Goal: Task Accomplishment & Management: Complete application form

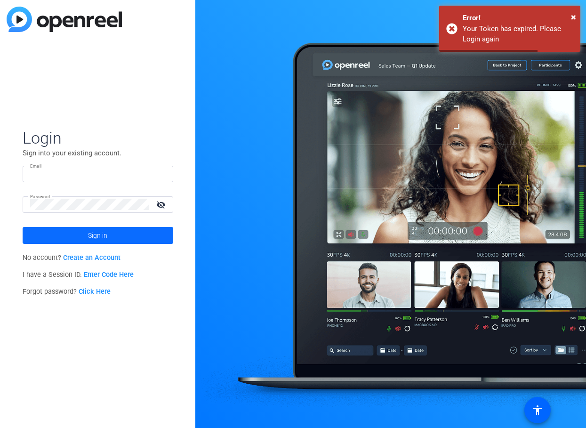
type input "[PERSON_NAME][EMAIL_ADDRESS][PERSON_NAME][DOMAIN_NAME]"
click at [106, 237] on span "Sign in" at bounding box center [97, 235] width 19 height 24
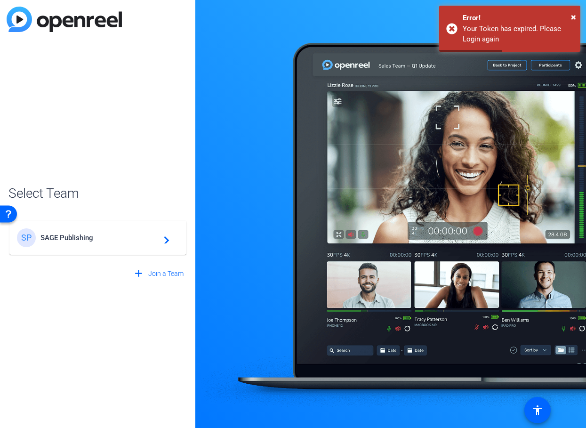
click at [106, 237] on span "SAGE Publishing" at bounding box center [99, 237] width 118 height 8
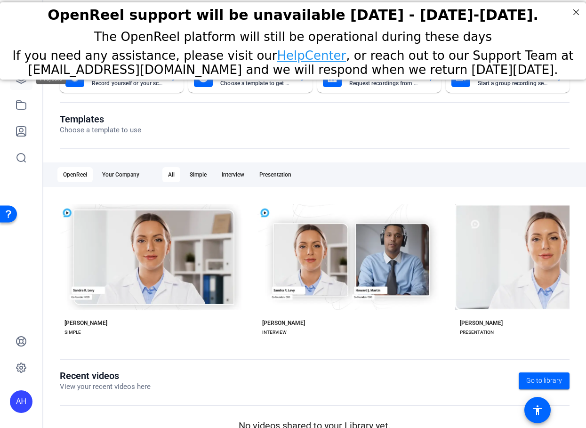
click at [32, 84] on link at bounding box center [21, 78] width 23 height 23
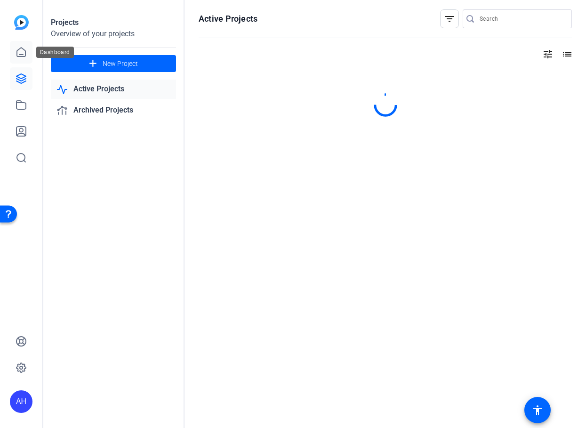
click at [17, 56] on icon at bounding box center [21, 52] width 8 height 9
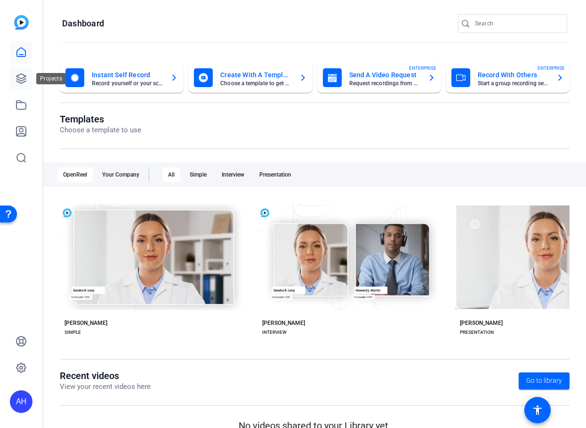
click at [29, 72] on link at bounding box center [21, 78] width 23 height 23
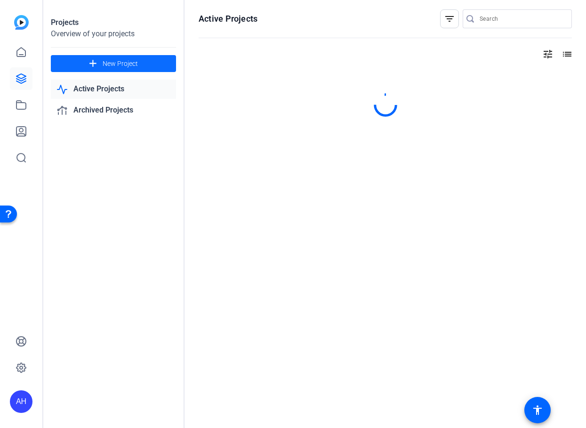
click at [119, 64] on span "New Project" at bounding box center [120, 64] width 35 height 10
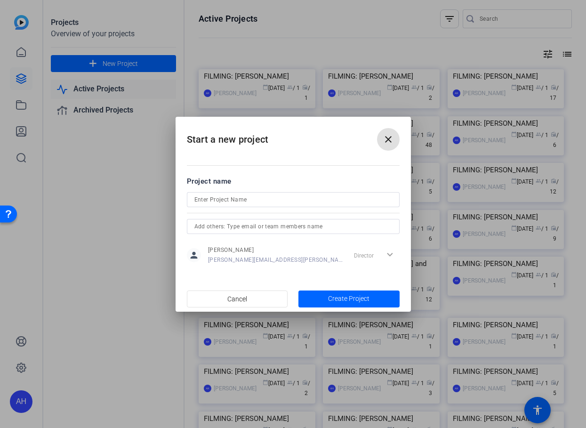
click at [251, 194] on input at bounding box center [293, 199] width 198 height 11
paste input "[PERSON_NAME]"
type input "FILMING: [PERSON_NAME]"
click at [337, 296] on span "Create Project" at bounding box center [348, 299] width 41 height 10
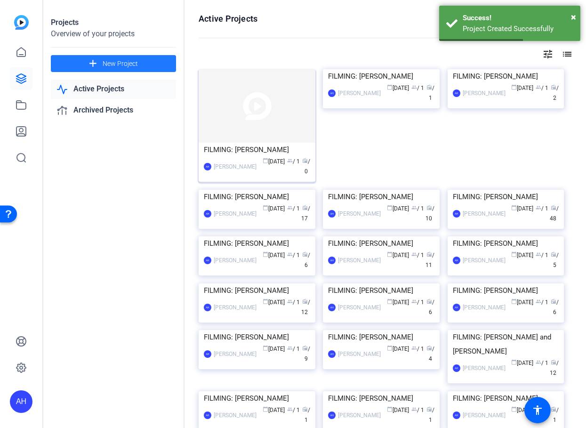
click at [251, 132] on img at bounding box center [257, 105] width 117 height 73
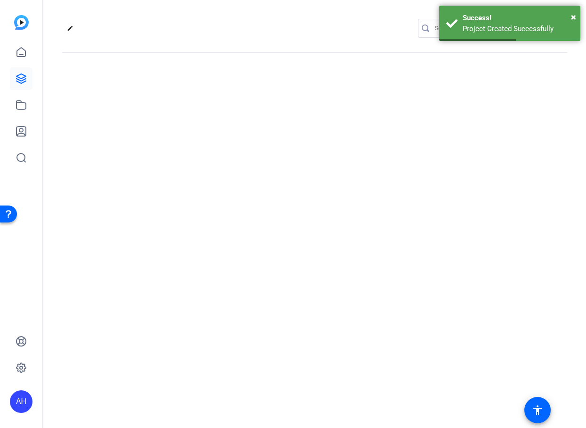
click at [251, 132] on div "edit settings" at bounding box center [314, 214] width 542 height 428
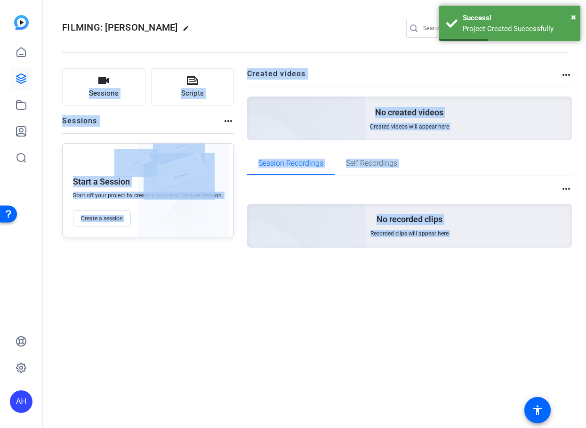
click at [139, 134] on div "Sessions Scripts Sessions more_horiz Start a Session Start off your project by …" at bounding box center [148, 172] width 172 height 209
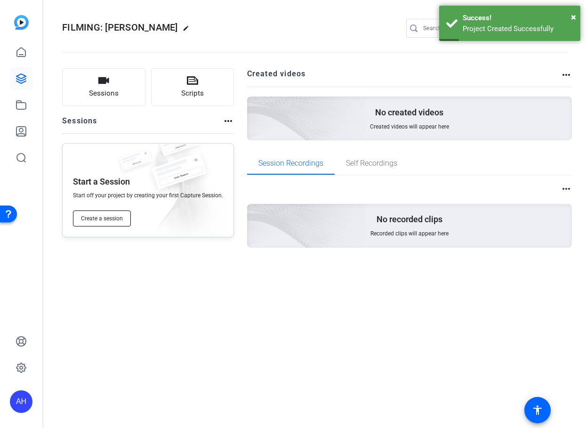
click at [105, 218] on span "Create a session" at bounding box center [102, 219] width 42 height 8
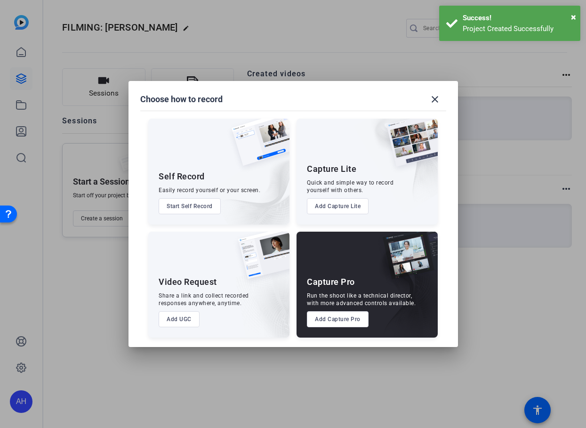
click at [355, 321] on button "Add Capture Pro" at bounding box center [338, 319] width 62 height 16
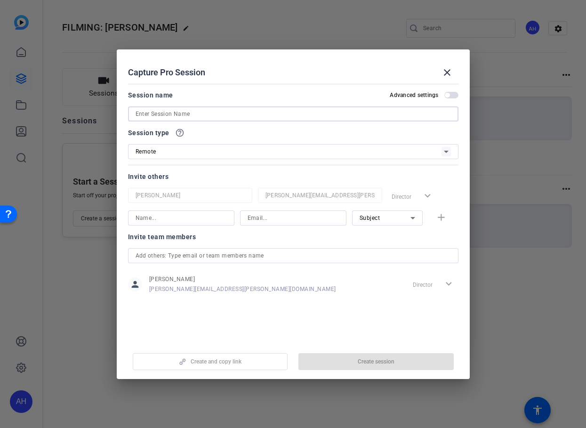
click at [175, 118] on input at bounding box center [292, 113] width 315 height 11
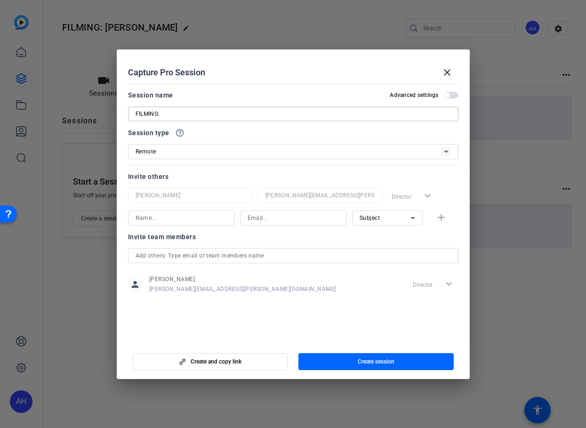
paste input "[PERSON_NAME]"
type input "FILMING: [PERSON_NAME]"
click at [183, 217] on input at bounding box center [180, 217] width 91 height 11
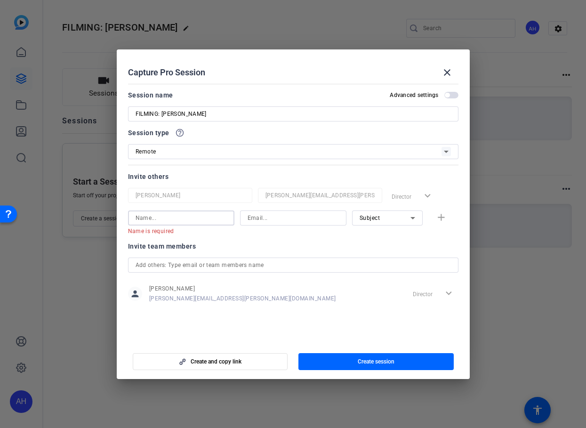
click at [276, 220] on input at bounding box center [292, 217] width 91 height 11
paste input "[PERSON_NAME][EMAIL_ADDRESS][PERSON_NAME][DOMAIN_NAME]"
type input "[PERSON_NAME][EMAIL_ADDRESS][PERSON_NAME][DOMAIN_NAME]"
click at [208, 218] on input at bounding box center [180, 217] width 91 height 11
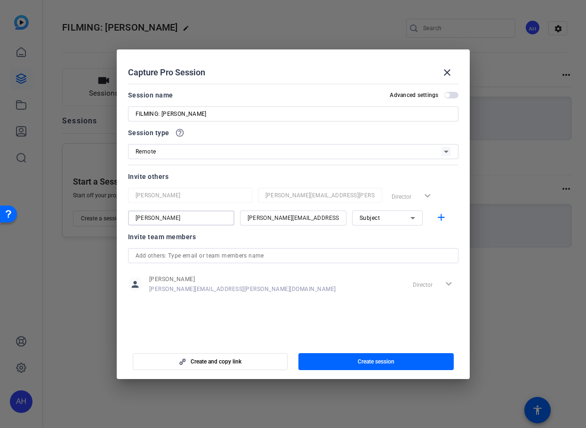
type input "[PERSON_NAME]"
click at [415, 219] on icon at bounding box center [412, 217] width 11 height 11
click at [406, 233] on mat-option "Collaborator" at bounding box center [387, 236] width 71 height 15
click at [441, 218] on mat-icon "add" at bounding box center [441, 218] width 12 height 12
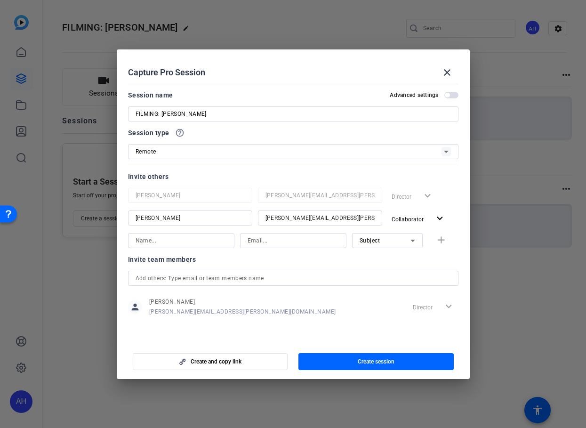
click at [164, 242] on input at bounding box center [180, 240] width 91 height 11
paste input "[PERSON_NAME]"
type input "[PERSON_NAME]"
click at [270, 243] on input at bounding box center [292, 240] width 91 height 11
paste input "[EMAIL_ADDRESS][DOMAIN_NAME]"
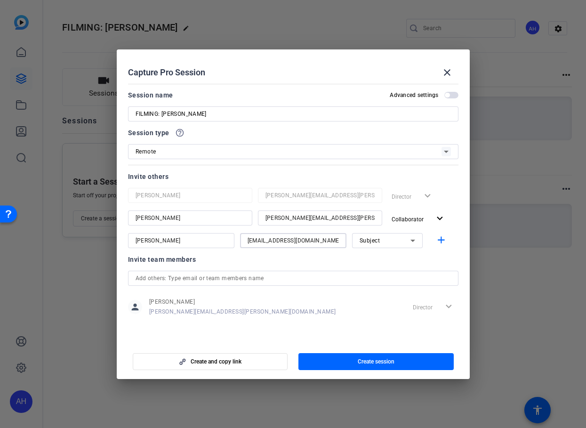
type input "[EMAIL_ADDRESS][DOMAIN_NAME]"
click at [389, 240] on div "Subject" at bounding box center [384, 240] width 51 height 12
click at [384, 259] on span "Collaborator" at bounding box center [376, 259] width 34 height 11
click at [438, 237] on mat-icon "add" at bounding box center [441, 240] width 12 height 12
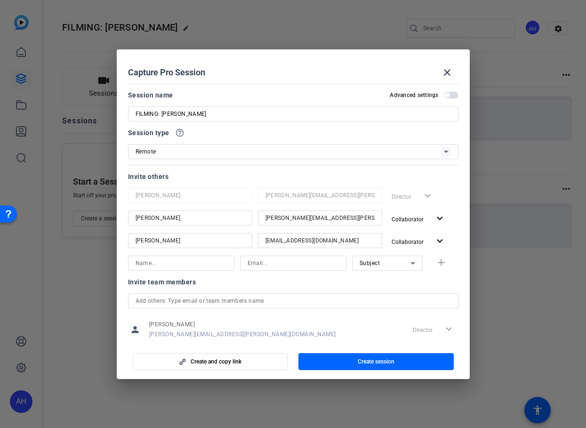
click at [244, 265] on div at bounding box center [293, 262] width 106 height 15
click at [253, 264] on input at bounding box center [292, 262] width 91 height 11
paste input "[EMAIL_ADDRESS][DOMAIN_NAME]"
type input "[EMAIL_ADDRESS][DOMAIN_NAME]"
drag, startPoint x: 186, startPoint y: 115, endPoint x: 161, endPoint y: 117, distance: 25.0
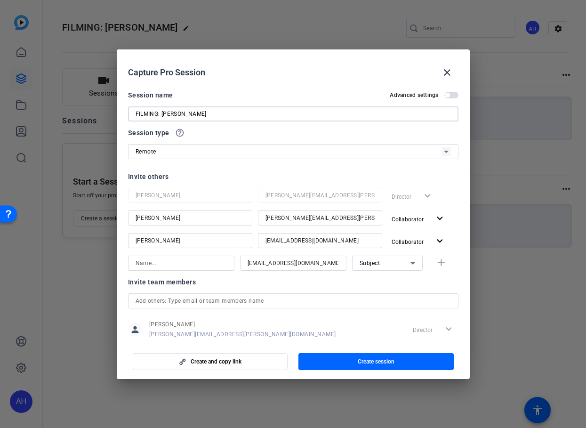
click at [161, 117] on input "FILMING: [PERSON_NAME]" at bounding box center [292, 113] width 315 height 11
click at [168, 265] on input at bounding box center [180, 262] width 91 height 11
paste input "[PERSON_NAME]"
type input "[PERSON_NAME]"
click at [444, 266] on mat-icon "add" at bounding box center [441, 263] width 12 height 12
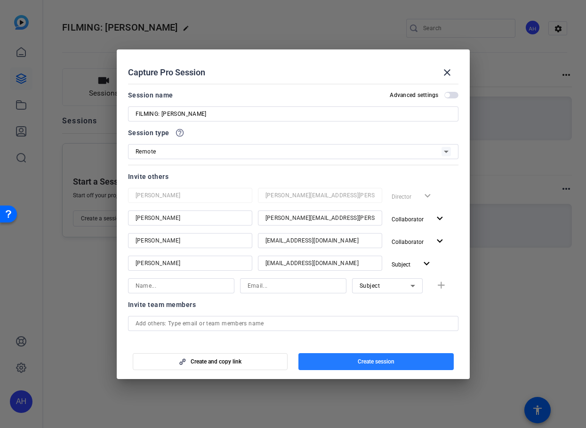
click at [391, 360] on span "Create session" at bounding box center [376, 362] width 37 height 8
